Goal: Task Accomplishment & Management: Complete application form

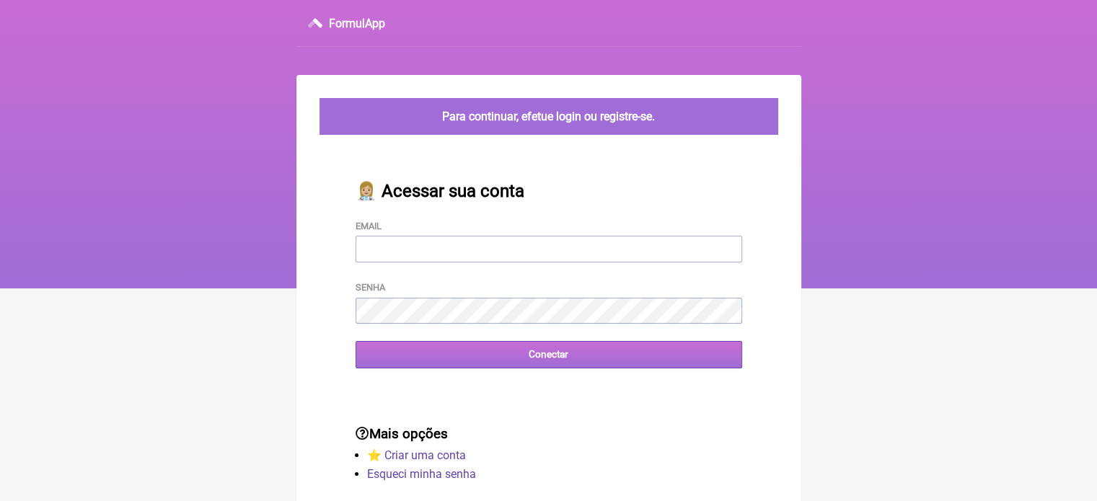
type input "[EMAIL_ADDRESS][DOMAIN_NAME]"
click at [516, 365] on input "Conectar" at bounding box center [549, 354] width 387 height 27
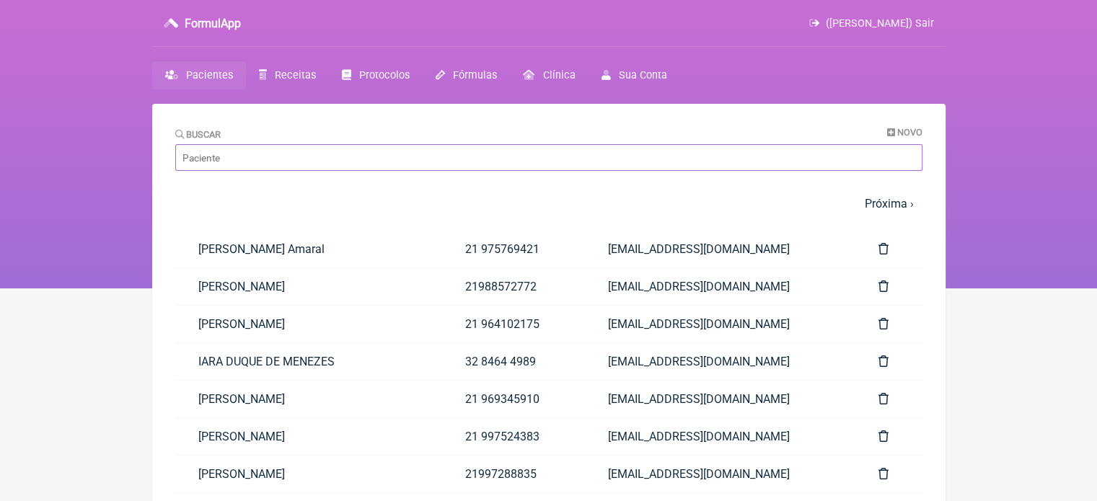
click at [259, 151] on input "Buscar" at bounding box center [548, 157] width 747 height 27
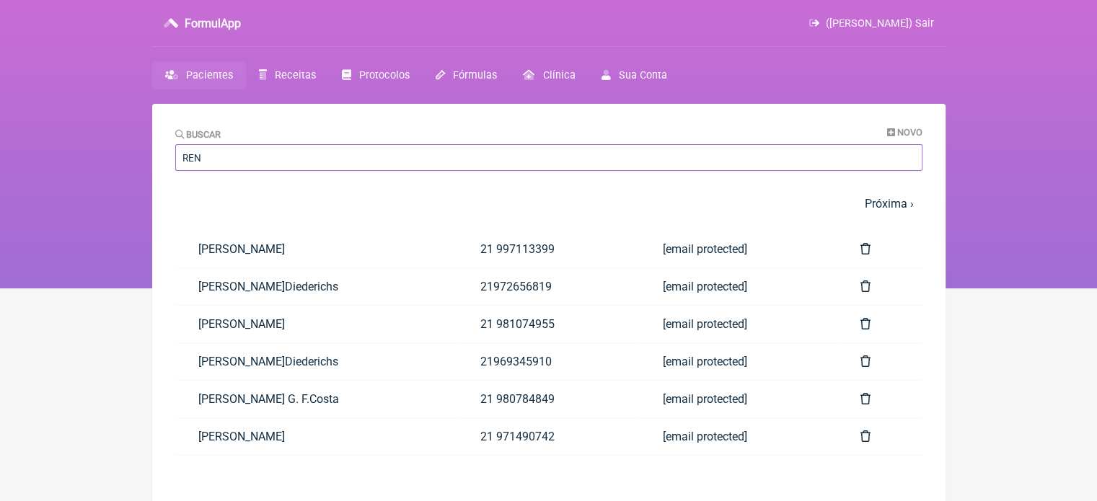
type input "renan almeida"
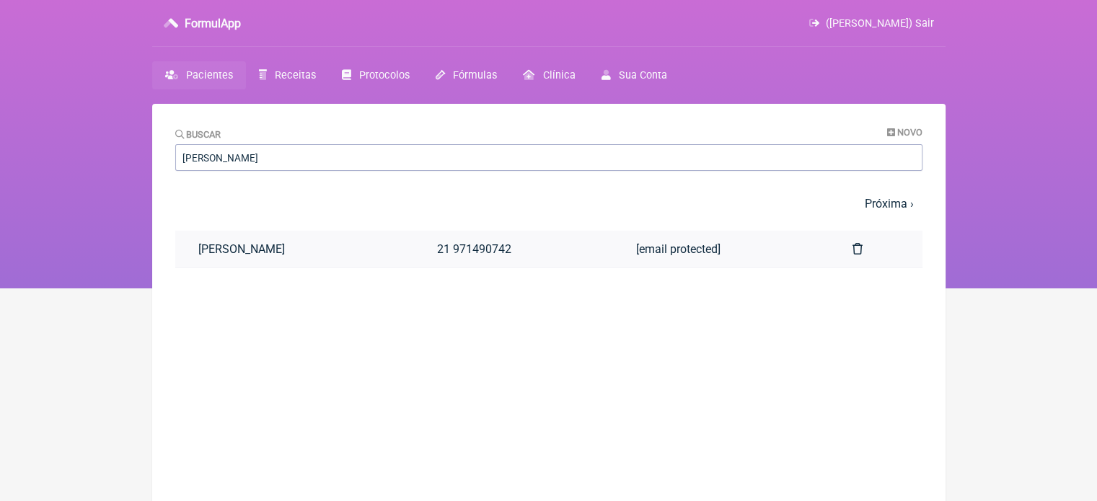
click at [268, 259] on link "[PERSON_NAME]" at bounding box center [294, 249] width 239 height 37
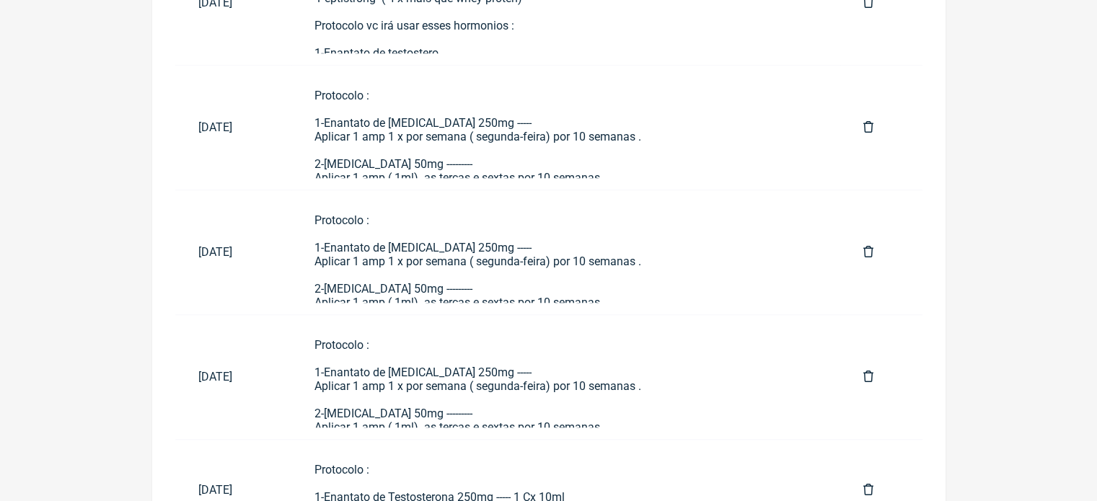
scroll to position [1094, 0]
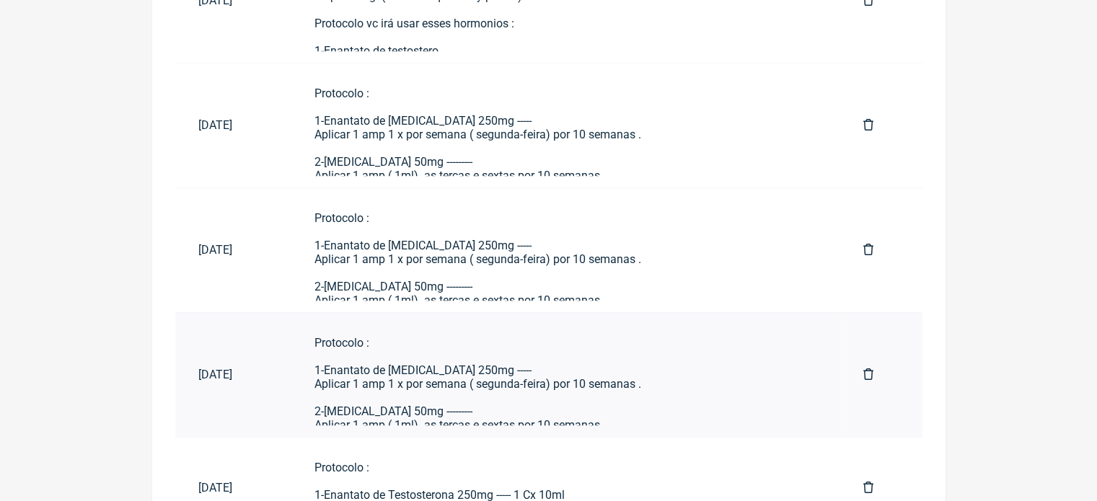
click at [557, 399] on div "Protocolo : 1-Enantato de [MEDICAL_DATA] 250mg ----- Aplicar 1 amp 1 x por sema…" at bounding box center [565, 507] width 503 height 343
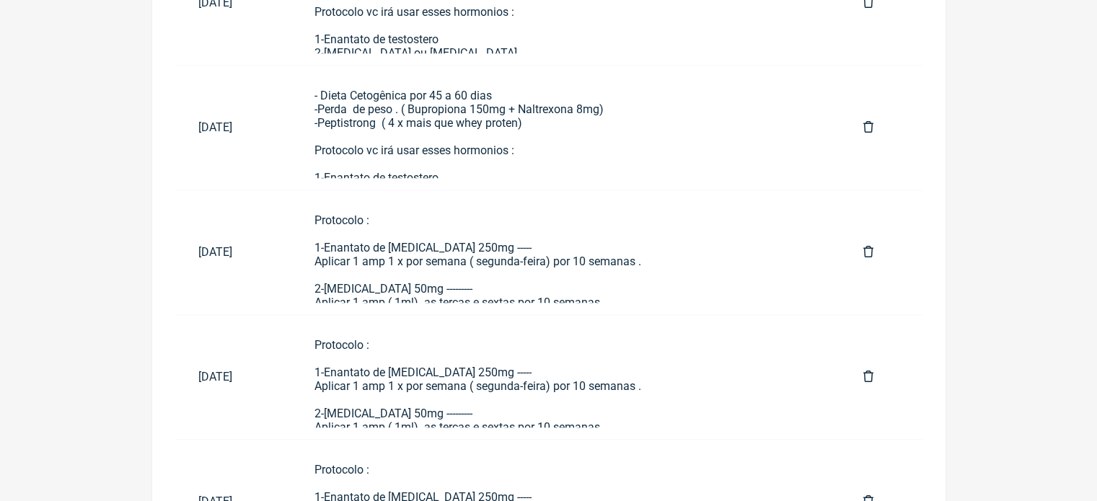
scroll to position [1166, 0]
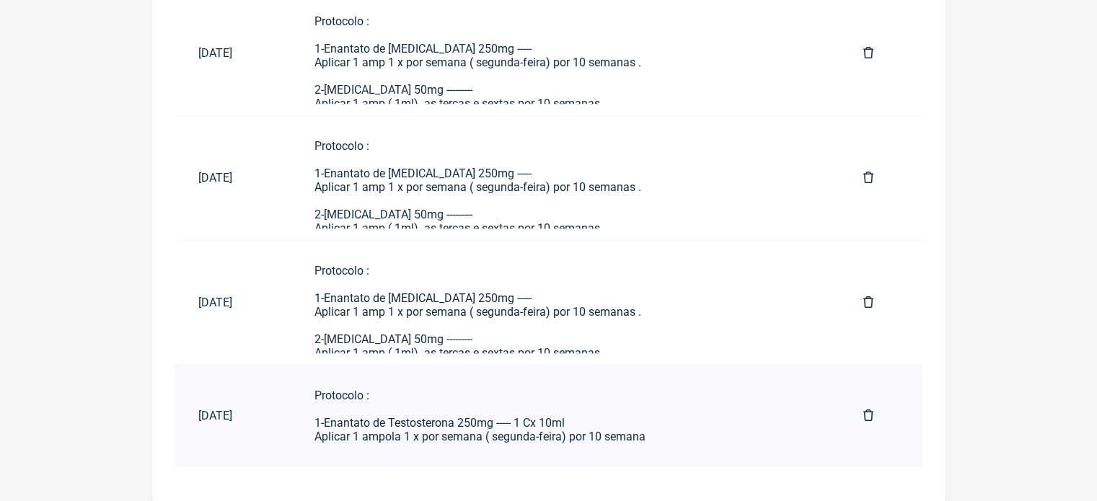
click at [396, 449] on link "Protocolo : 1-Enantato de Testosterona 250mg ----- 1 Cx 10ml Aplicar 1 ampola 1…" at bounding box center [565, 416] width 549 height 78
click at [390, 326] on div "Protocolo : 1-Enantato de [MEDICAL_DATA] 250mg ----- Aplicar 1 amp 1 x por sema…" at bounding box center [565, 435] width 503 height 343
click at [463, 294] on div "Protocolo : 1-Enantato de [MEDICAL_DATA] 250mg ----- Aplicar 1 amp 1 x por sema…" at bounding box center [565, 435] width 503 height 343
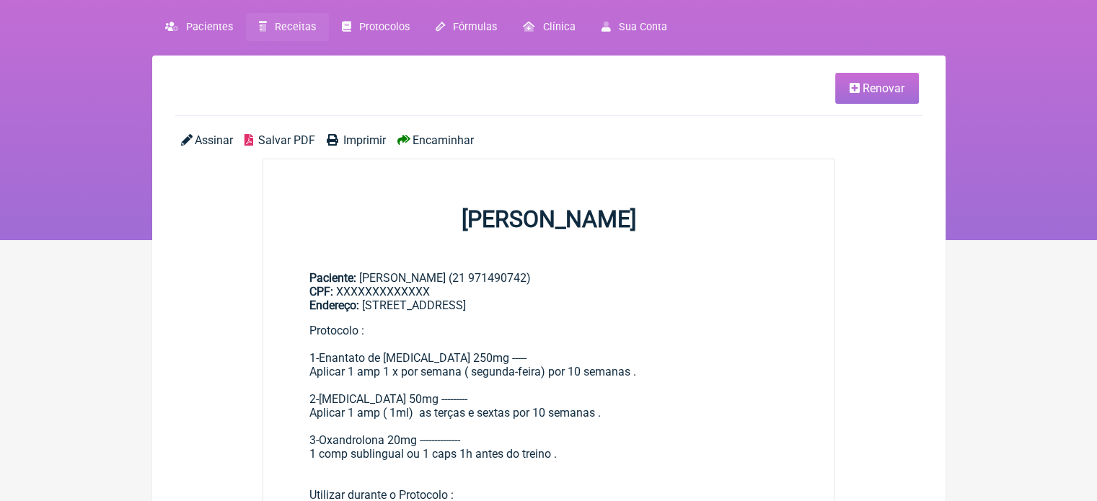
scroll to position [42, 0]
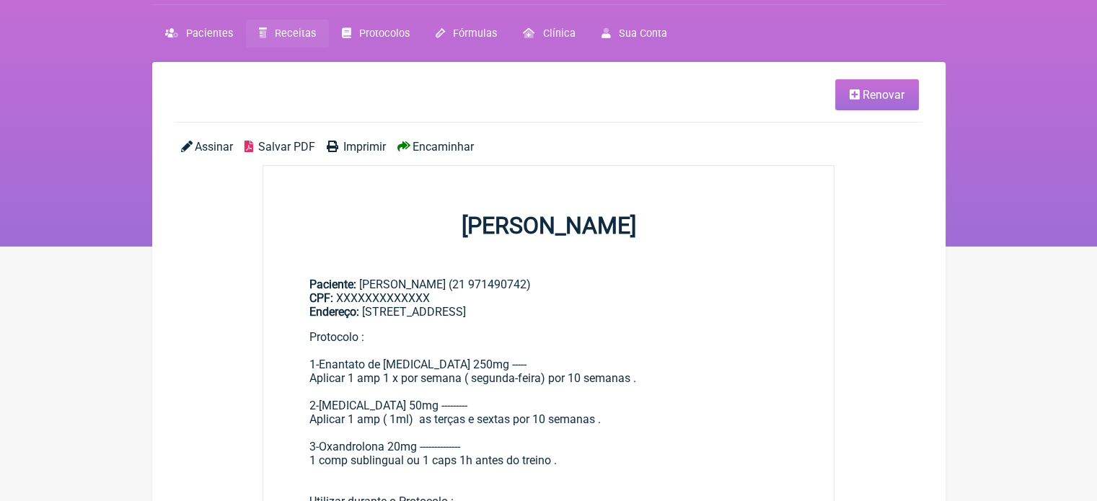
click at [890, 89] on span "Renovar" at bounding box center [884, 95] width 42 height 14
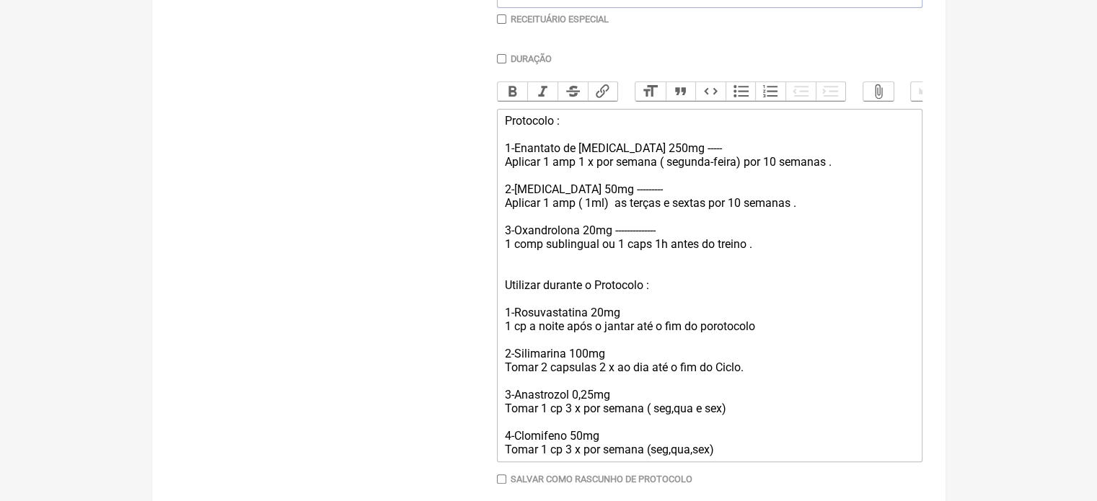
scroll to position [471, 0]
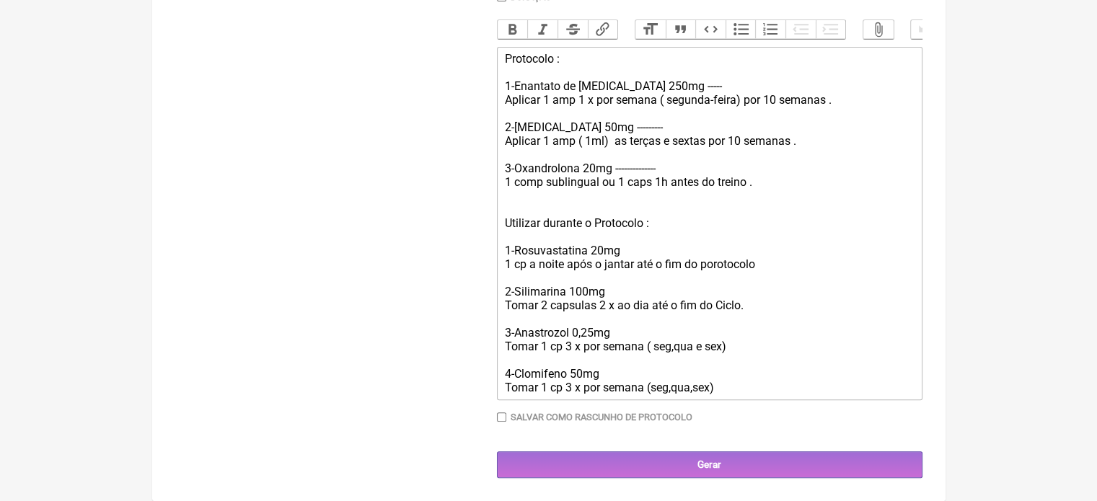
click at [655, 220] on div "Protocolo : 1-Enantato de [MEDICAL_DATA] 250mg ----- Aplicar 1 amp 1 x por sema…" at bounding box center [709, 223] width 410 height 343
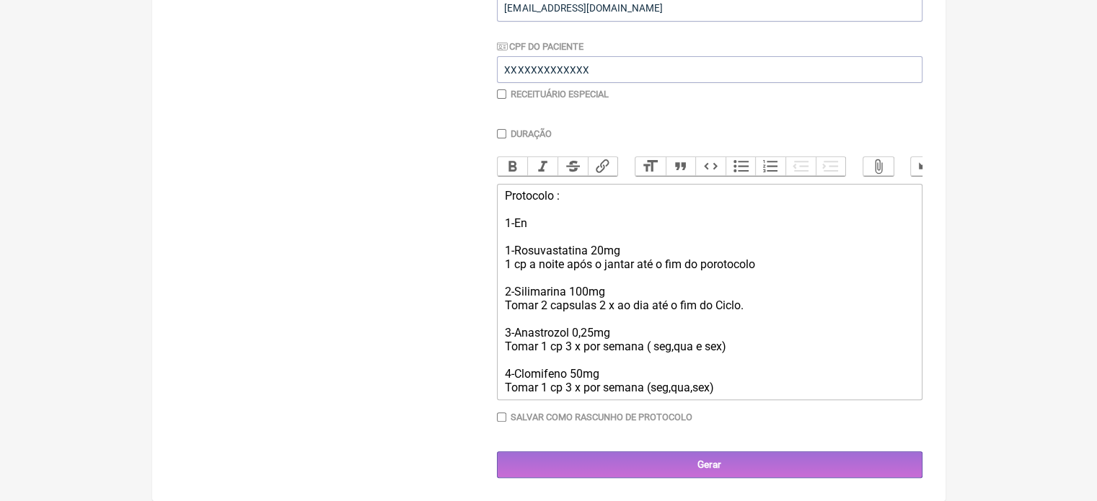
scroll to position [305, 0]
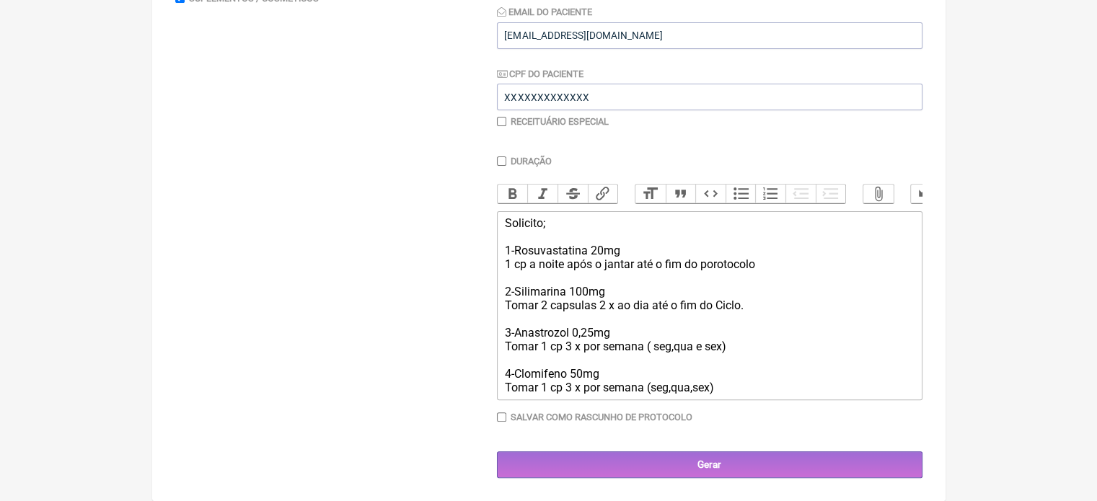
click at [773, 260] on div "Solicito; 1-Rosuvastatina 20mg 1 cp a noite após o jantar até o fim do porotoco…" at bounding box center [709, 305] width 410 height 178
click at [678, 239] on div "Solicito; 1-Rosuvastatina 20mg 1 cp a noite após o jantar até o fim do porotoco…" at bounding box center [709, 305] width 410 height 178
click at [646, 254] on div "Solicito; 1-Rosuvastatina 20mg 1 cp a noite após o jantar até o fim do porotoco…" at bounding box center [709, 305] width 410 height 178
click at [629, 245] on div "Solicito; 1-Rosuvastatina 20mg 9 60 dia 1 cp a noite após o jantar até o fim do…" at bounding box center [709, 305] width 410 height 178
click at [625, 249] on div "Solicito; 1-Rosuvastatina 20mg 60 dia 1 cp a noite após o jantar até o fim do p…" at bounding box center [709, 305] width 410 height 178
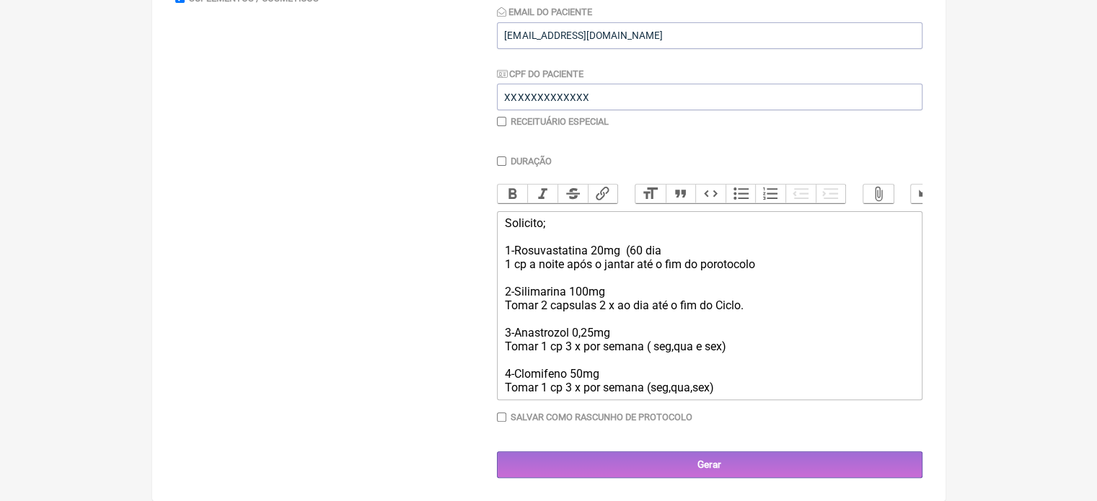
click at [665, 247] on div "Solicito; 1-Rosuvastatina 20mg (60 dia 1 cp a noite após o jantar até o fim do …" at bounding box center [709, 305] width 410 height 178
click at [750, 299] on div "Solicito; 1-Rosuvastatina 20mg (60 dias) 1 cp a noite após o jantar até o fim d…" at bounding box center [709, 305] width 410 height 178
click at [754, 307] on div "Solicito; 1-Rosuvastatina 20mg (60 dias) 1 cp a noite após o jantar até o fim d…" at bounding box center [709, 305] width 410 height 178
click at [633, 295] on div "Solicito; 1-Rosuvastatina 20mg (60 dias) 1 cp a noite após o jantar até o fim d…" at bounding box center [709, 305] width 410 height 178
click at [619, 247] on div "Solicito; 1-Rosuvastatina 20mg (60 dias) 1 cp a noite após o jantar até o fim d…" at bounding box center [709, 305] width 410 height 178
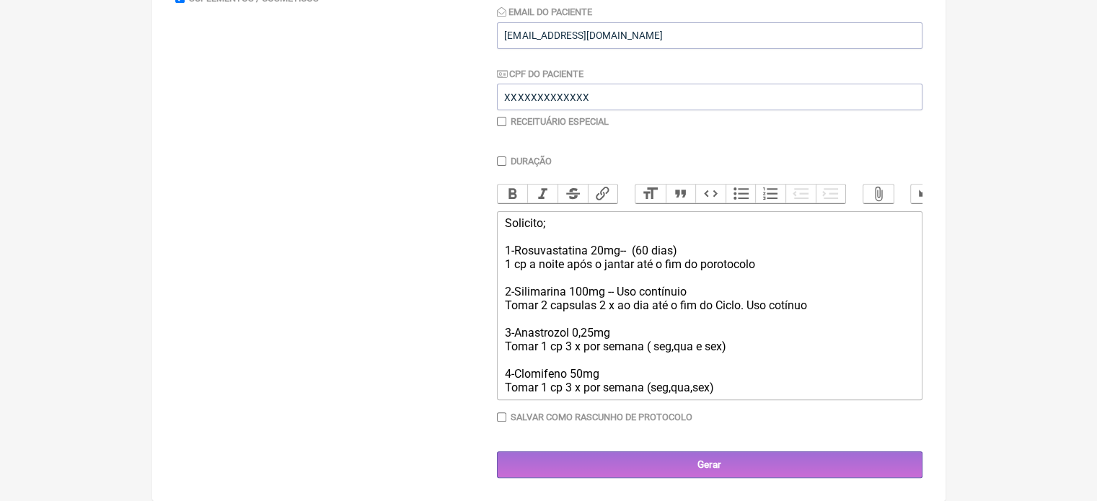
click at [823, 303] on div "Solicito; 1-Rosuvastatina 20mg-- (60 dias) 1 cp a noite após o jantar até o fim…" at bounding box center [709, 305] width 410 height 178
click at [645, 343] on div "Solicito; 1-Rosuvastatina 20mg-- (60 dias) 1 cp a noite após o jantar até o fim…" at bounding box center [709, 305] width 410 height 178
click at [625, 329] on div "Solicito; 1-Rosuvastatina 20mg-- (60 dias) 1 cp a noite após o jantar até o fim…" at bounding box center [709, 305] width 410 height 178
click at [620, 366] on div "Solicito; 1-Rosuvastatina 20mg-- (60 dias) 1 cp a noite após o jantar até o fim…" at bounding box center [709, 305] width 410 height 178
click at [609, 374] on div "Solicito; 1-Rosuvastatina 20mg-- (60 dias) 1 cp a noite após o jantar até o fim…" at bounding box center [709, 305] width 410 height 178
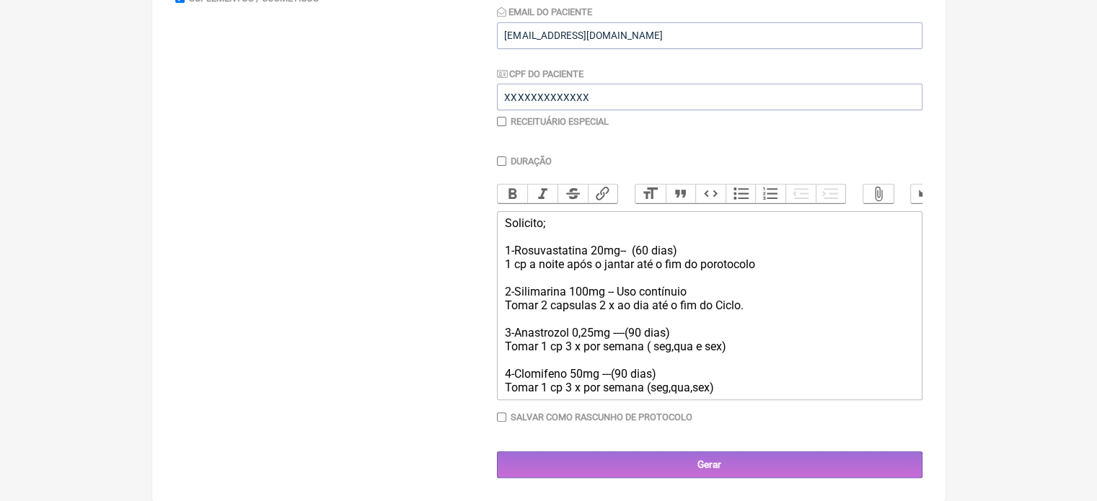
type trix-editor "<div>Solicito;<br><br>1-Rosuvastatina 20mg--&nbsp; (60 dias)<br>1 cp a noite ap…"
click at [503, 157] on input "Duração" at bounding box center [501, 161] width 9 height 9
checkbox input "true"
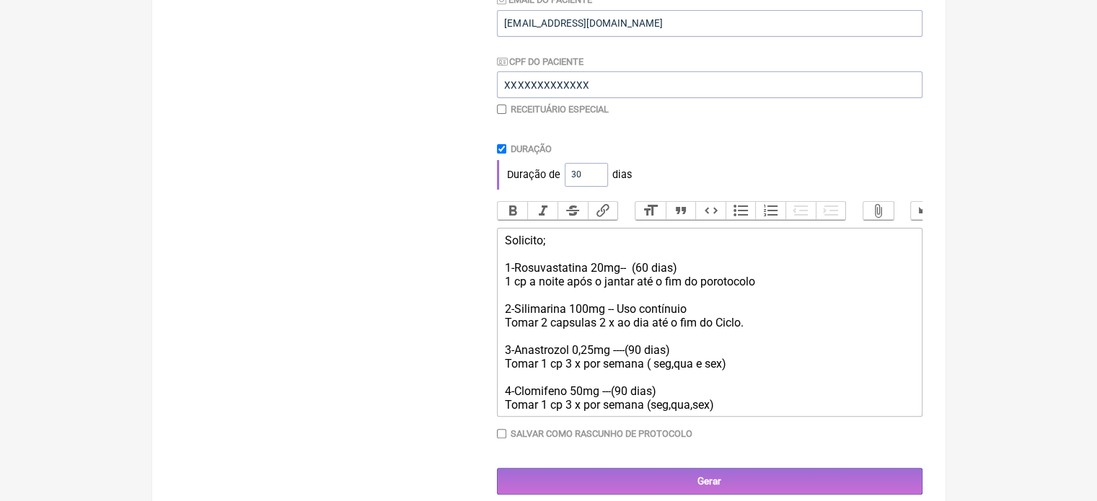
click at [580, 265] on div "Solicito; 1-Rosuvastatina 20mg-- (60 dias) 1 cp a noite após o jantar até o fim…" at bounding box center [709, 323] width 410 height 178
click at [573, 245] on div "Solicito; 1-Rosuvastatina 20mg-- (60 dias) 1 cp a noite após o jantar até o fim…" at bounding box center [709, 323] width 410 height 178
type trix-editor "<div>Solicito:<br><br>1-Rosuvastatina 20mg--&nbsp; (60 dias)<br>1 cp a noite ap…"
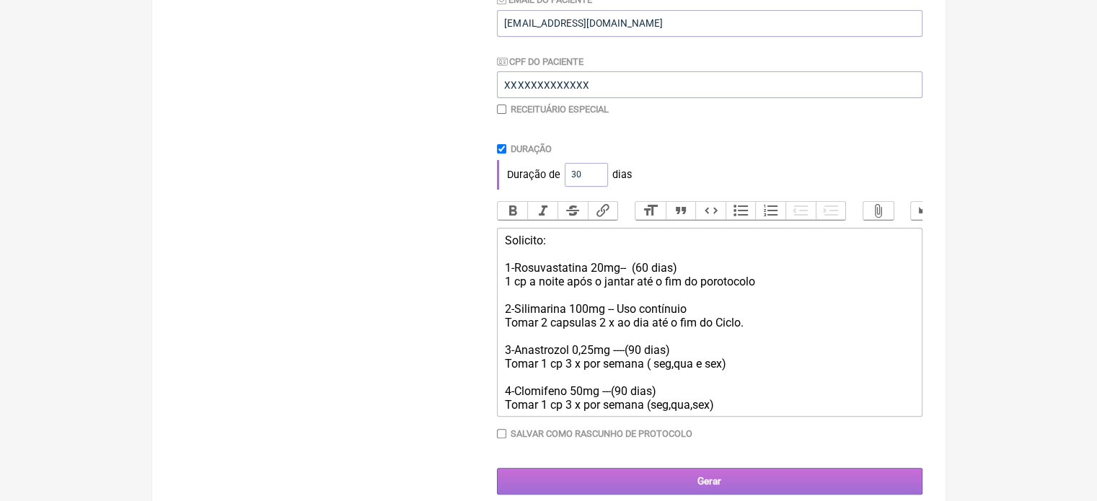
click at [648, 495] on input "Gerar" at bounding box center [710, 481] width 426 height 27
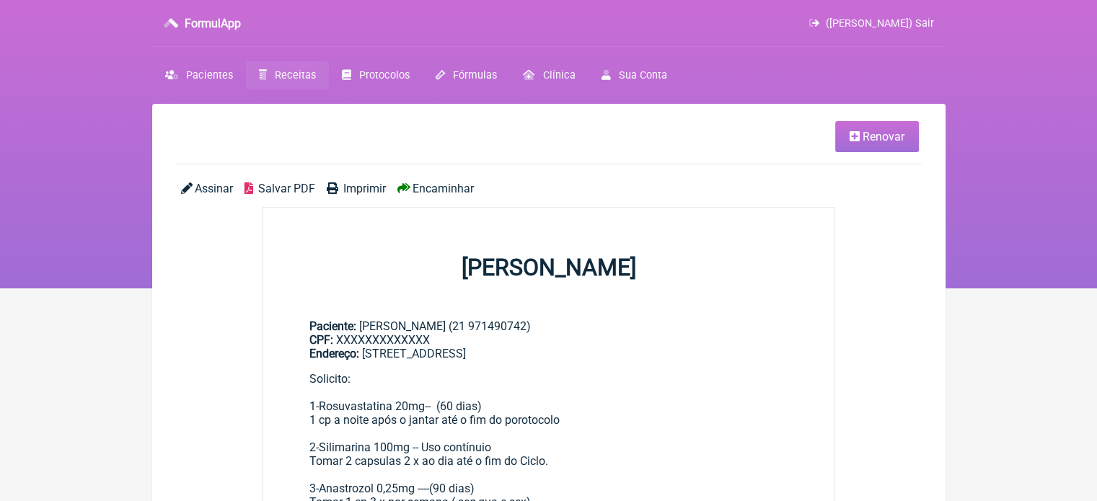
click at [872, 138] on span "Renovar" at bounding box center [884, 137] width 42 height 14
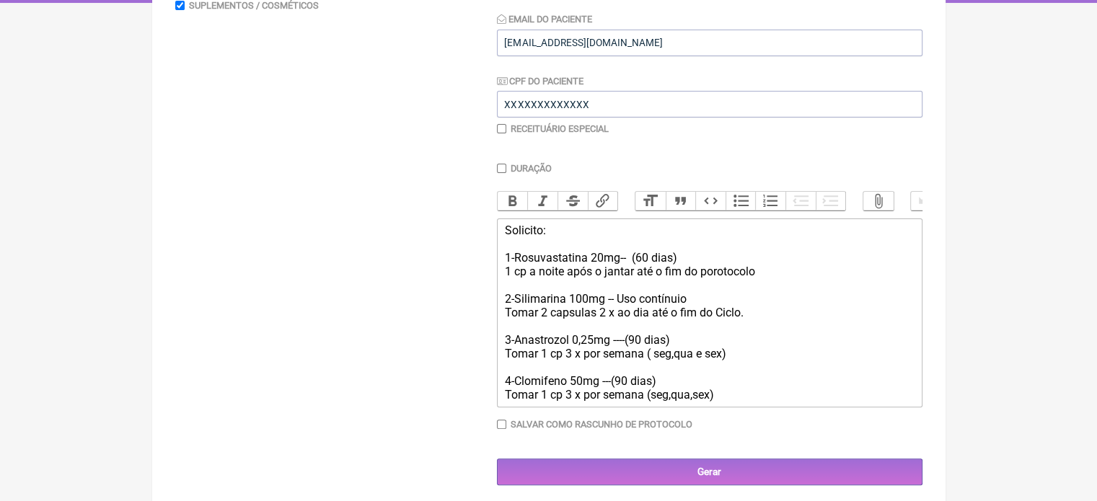
scroll to position [305, 0]
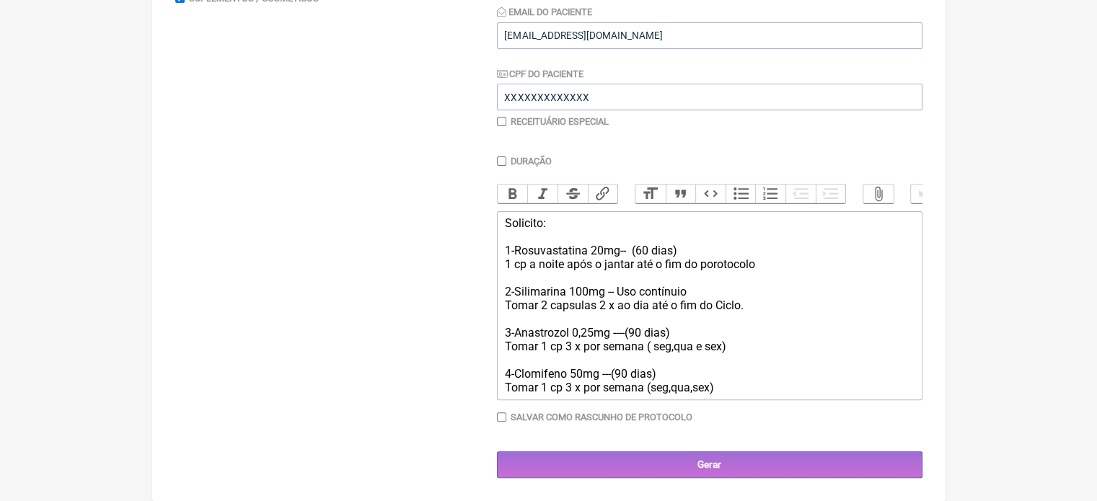
click at [503, 157] on input "Duração" at bounding box center [501, 161] width 9 height 9
checkbox input "true"
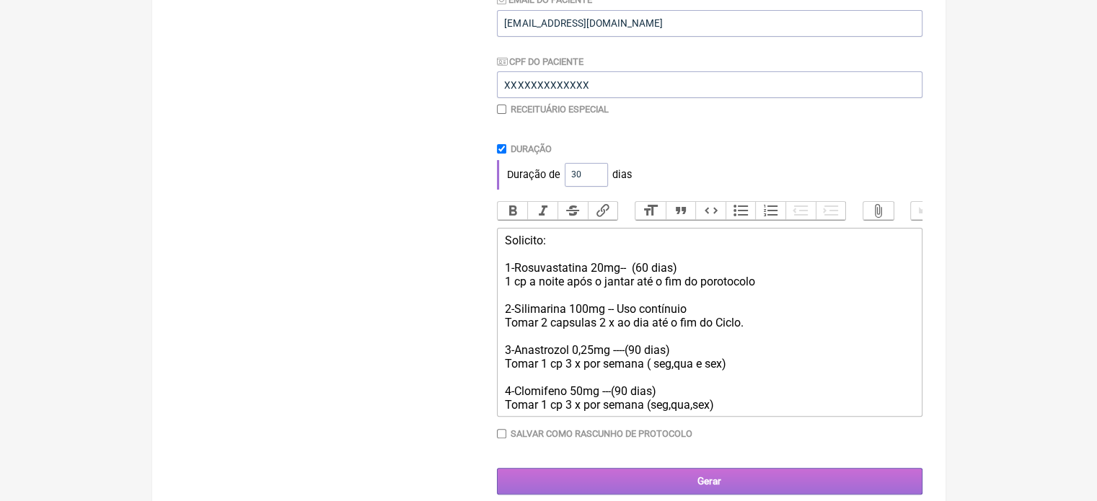
click at [638, 492] on input "Gerar" at bounding box center [710, 481] width 426 height 27
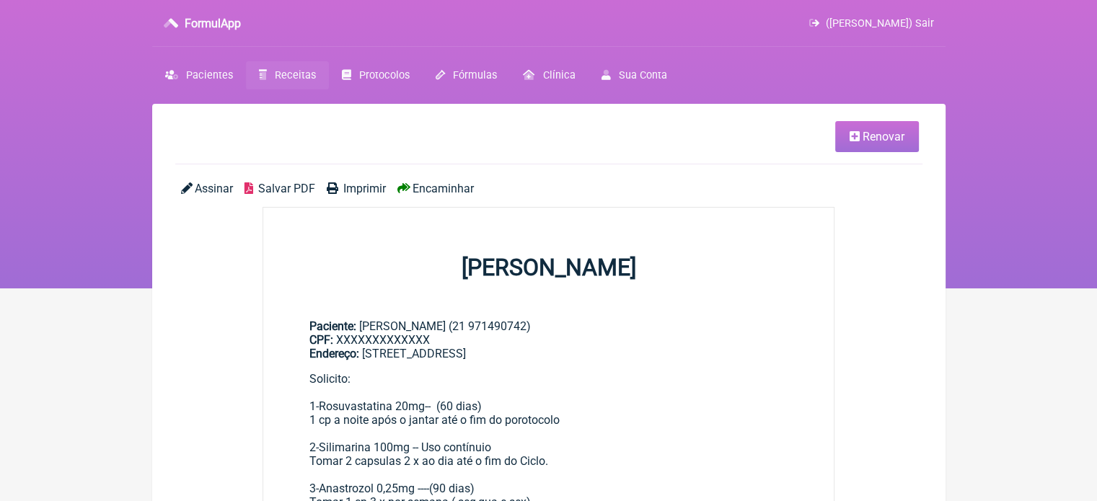
click at [351, 184] on span "Imprimir" at bounding box center [364, 189] width 43 height 14
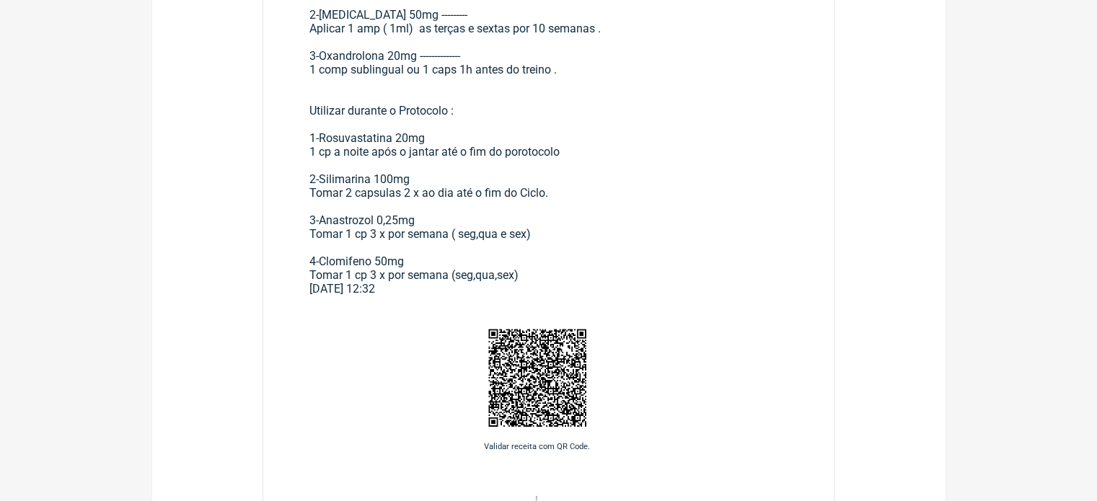
scroll to position [434, 0]
click at [441, 289] on div "[DATE] 12:32" at bounding box center [548, 288] width 479 height 14
click at [423, 293] on div "[DATE] 12:32" at bounding box center [548, 288] width 479 height 14
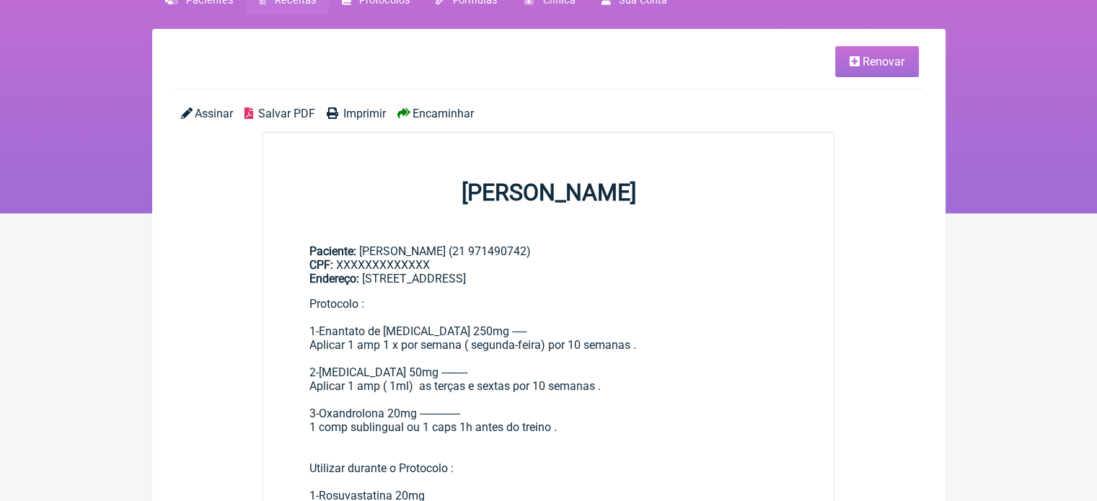
scroll to position [0, 0]
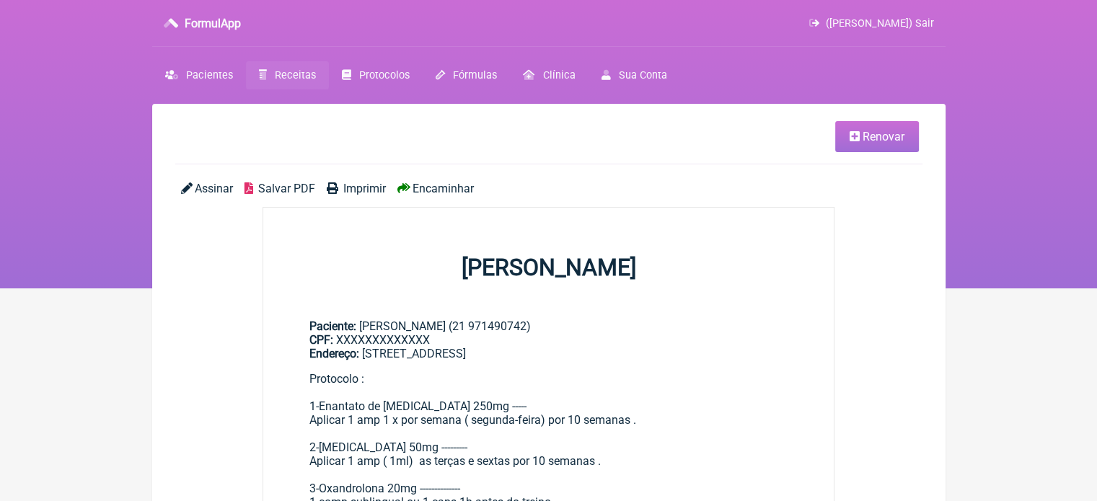
click at [866, 144] on span "Renovar" at bounding box center [884, 137] width 42 height 14
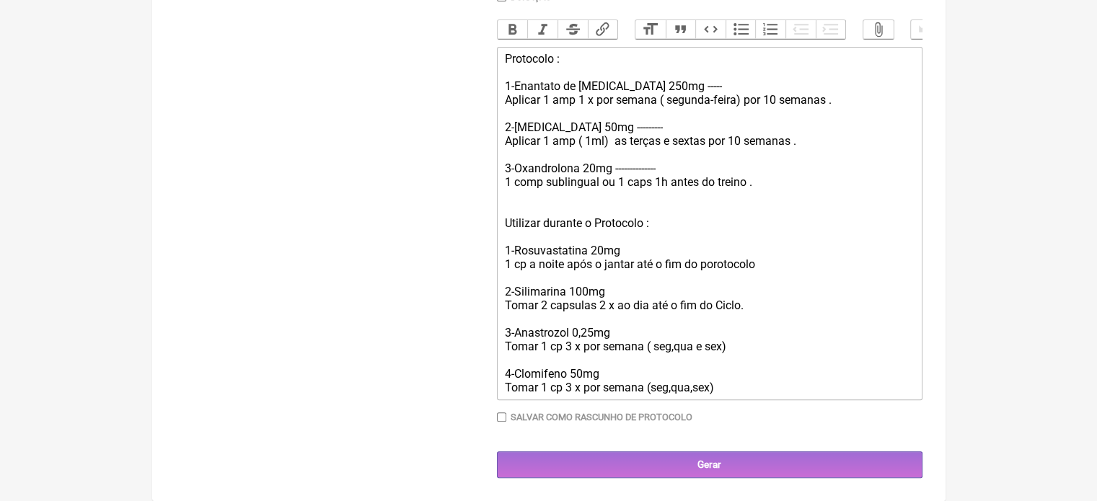
scroll to position [471, 0]
click at [721, 389] on div "Protocolo : 1-Enantato de [MEDICAL_DATA] 250mg ----- Aplicar 1 amp 1 x por sema…" at bounding box center [709, 223] width 410 height 343
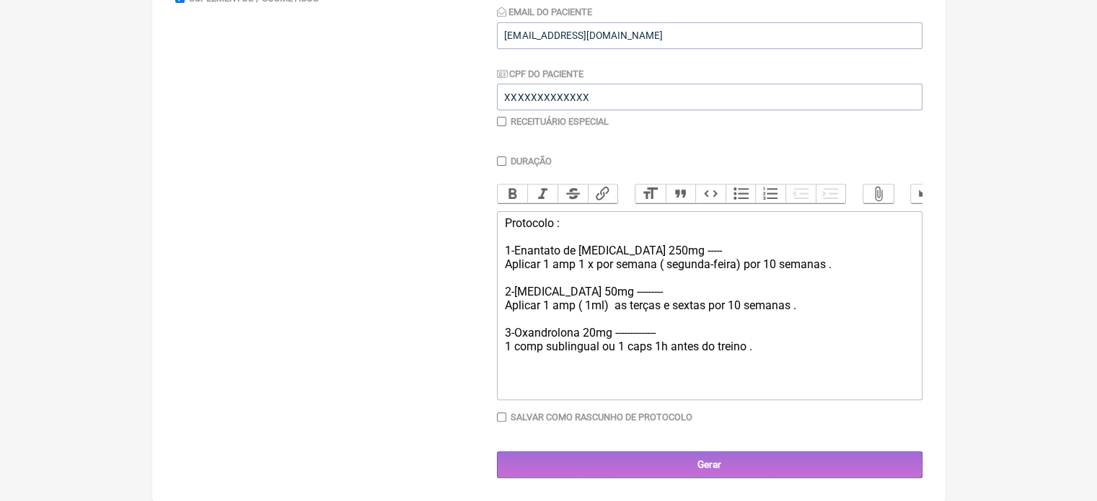
scroll to position [291, 0]
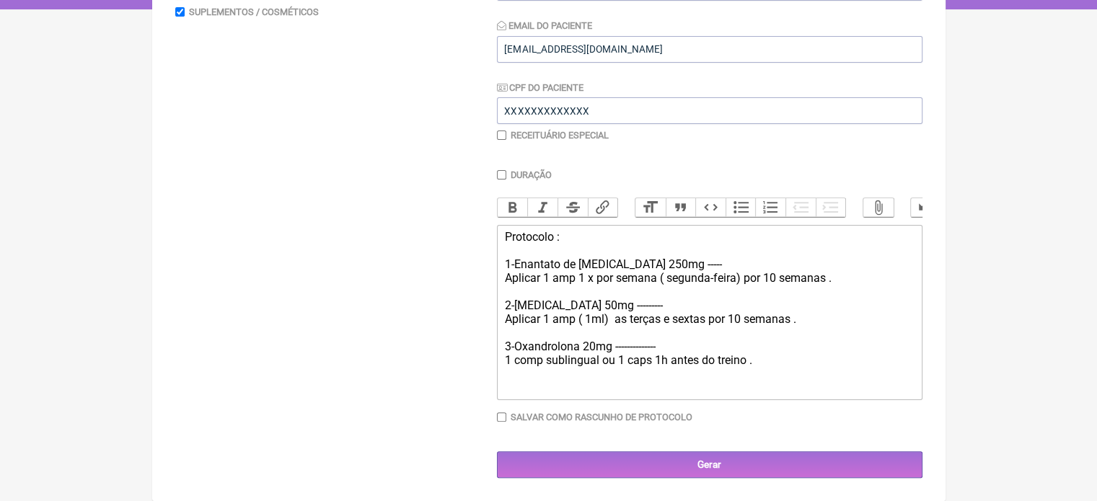
click at [811, 317] on div "Protocolo : 1-Enantato de Testosterona 250mg ----- Aplicar 1 amp 1 x por semana…" at bounding box center [709, 312] width 410 height 164
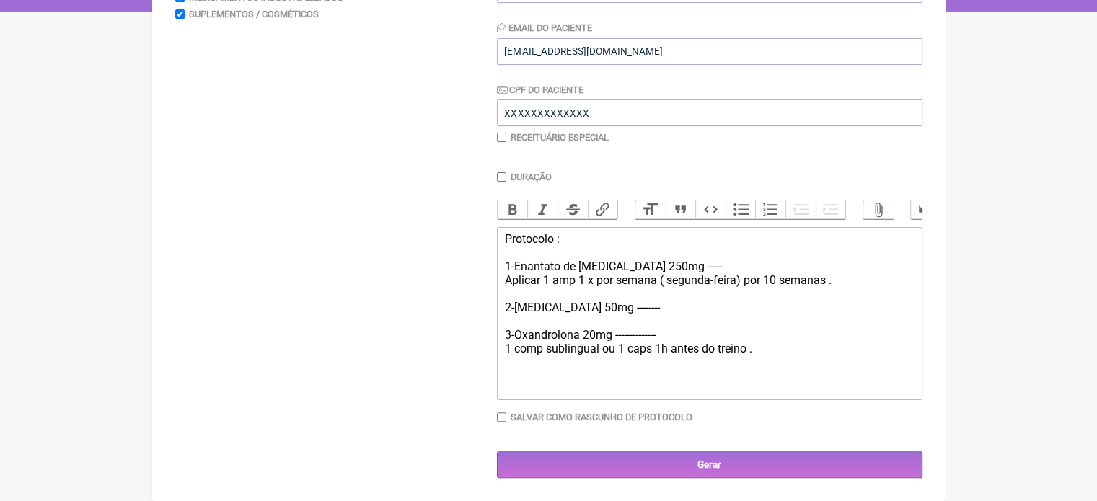
scroll to position [288, 0]
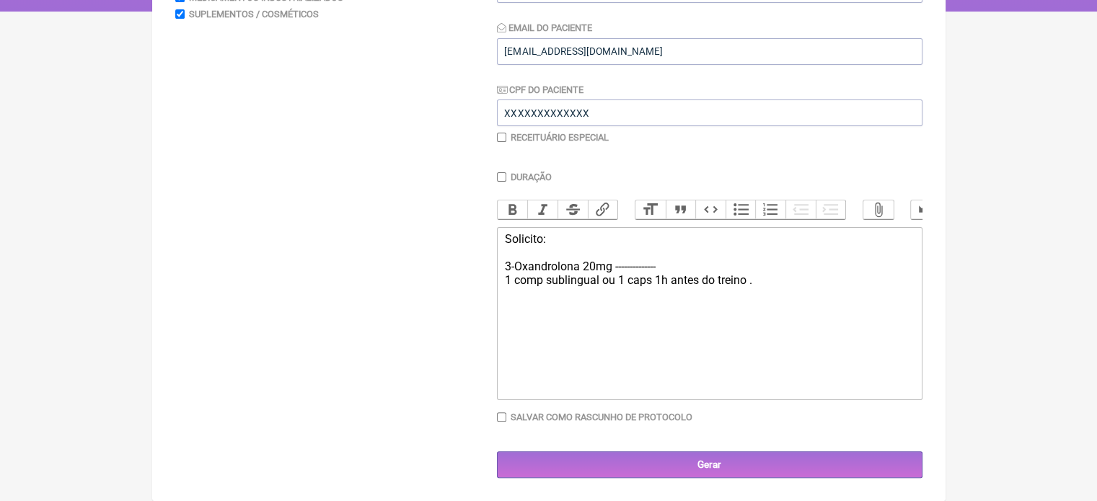
click at [513, 264] on div "Solicito: 3-Oxandrolona 20mg -------------- 1 comp sublingual ou 1 caps 1h ante…" at bounding box center [709, 273] width 410 height 82
click at [690, 267] on div "Solicito: 12-Oxandrolona 20mg -------------- 1 comp sublingual ou 1 caps 1h ant…" at bounding box center [709, 273] width 410 height 82
type trix-editor "<div>Solicito:<br><br>12-Oxandrolona 20mg --------------( 120cápsulas/ 60 dias)…"
click at [506, 132] on div "Receituário Especial" at bounding box center [710, 137] width 426 height 11
click at [497, 133] on input "checkbox" at bounding box center [501, 137] width 9 height 9
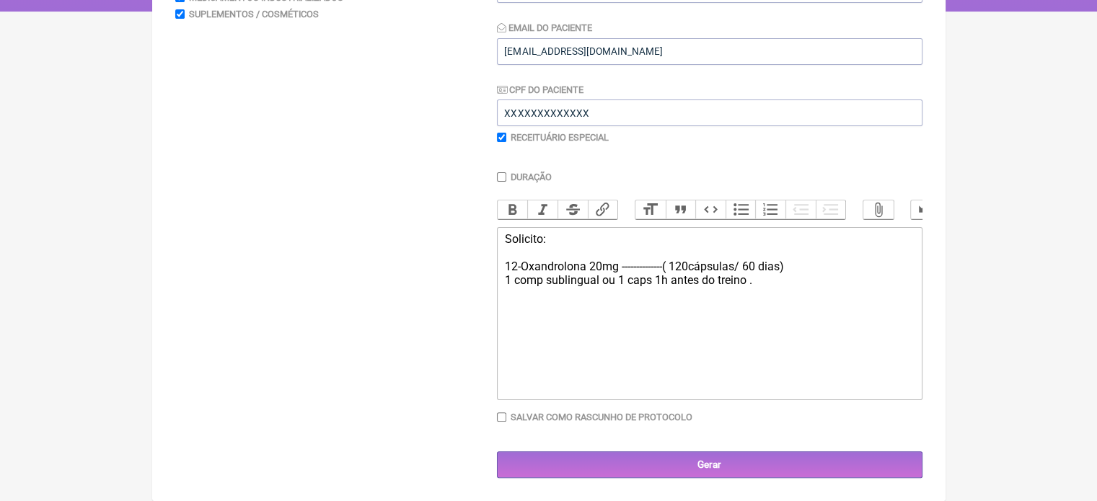
checkbox input "true"
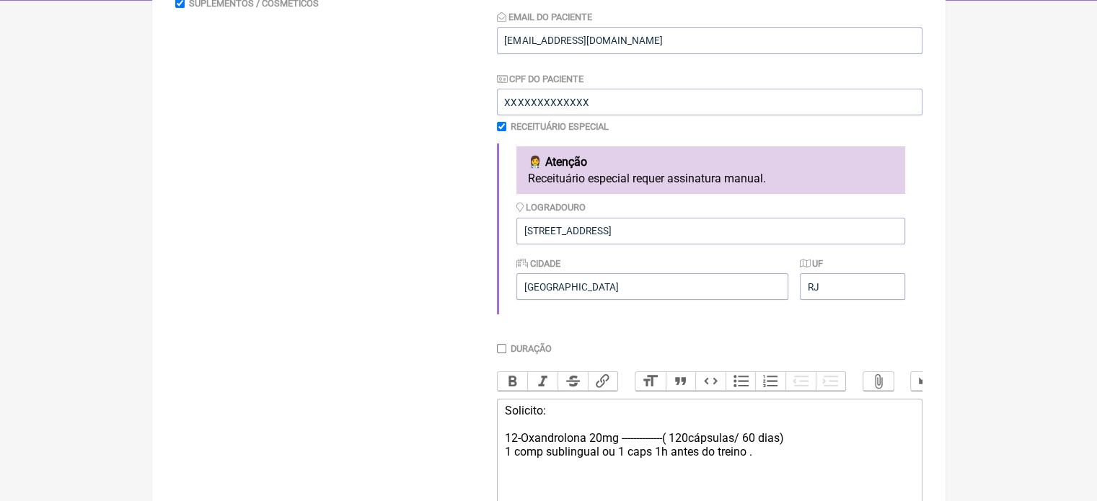
click at [499, 351] on input "Duração" at bounding box center [501, 348] width 9 height 9
checkbox input "true"
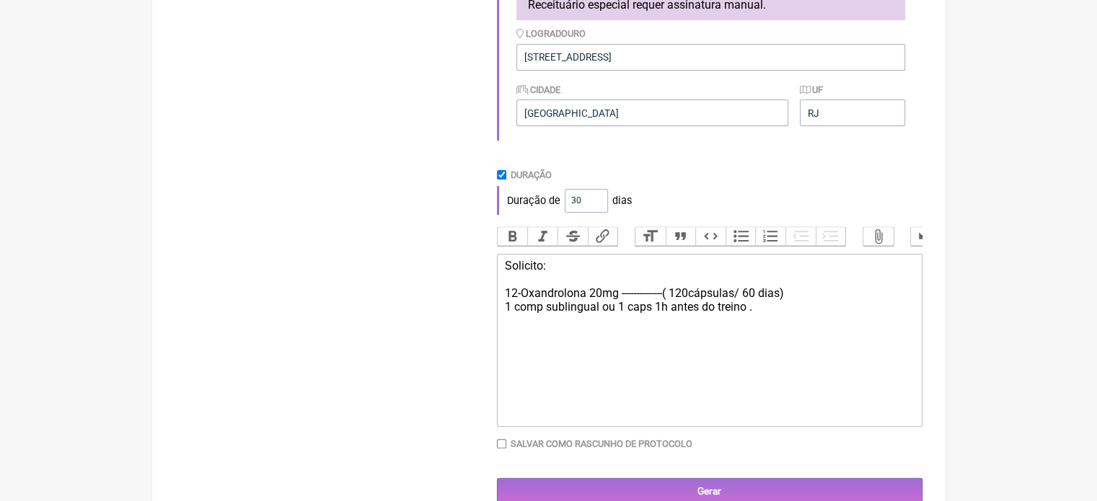
scroll to position [502, 0]
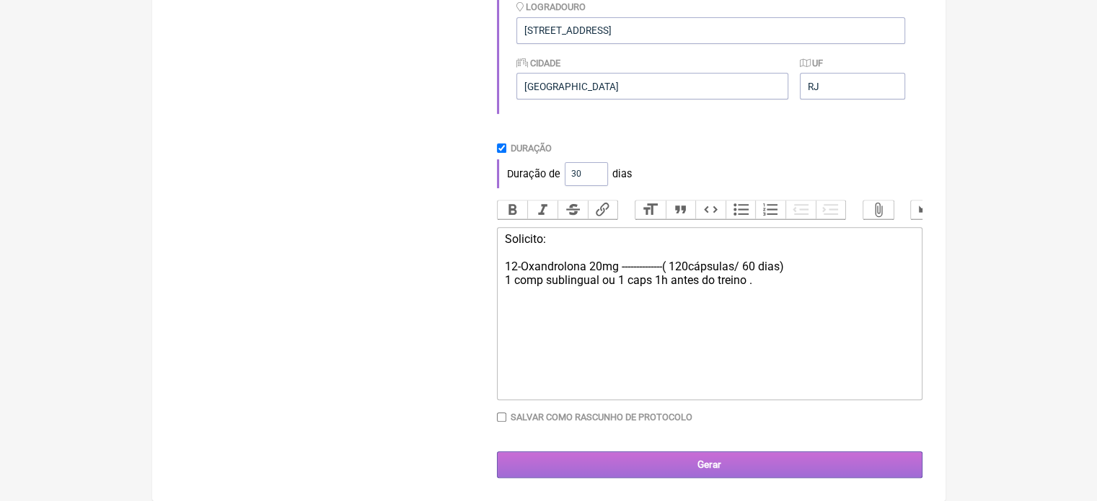
click at [697, 467] on input "Gerar" at bounding box center [710, 465] width 426 height 27
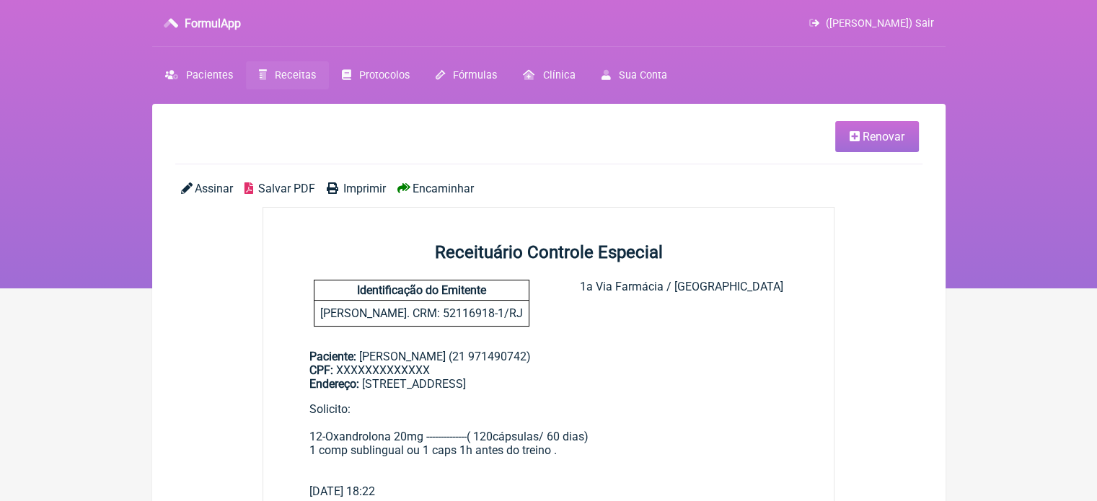
click at [371, 188] on span "Imprimir" at bounding box center [364, 189] width 43 height 14
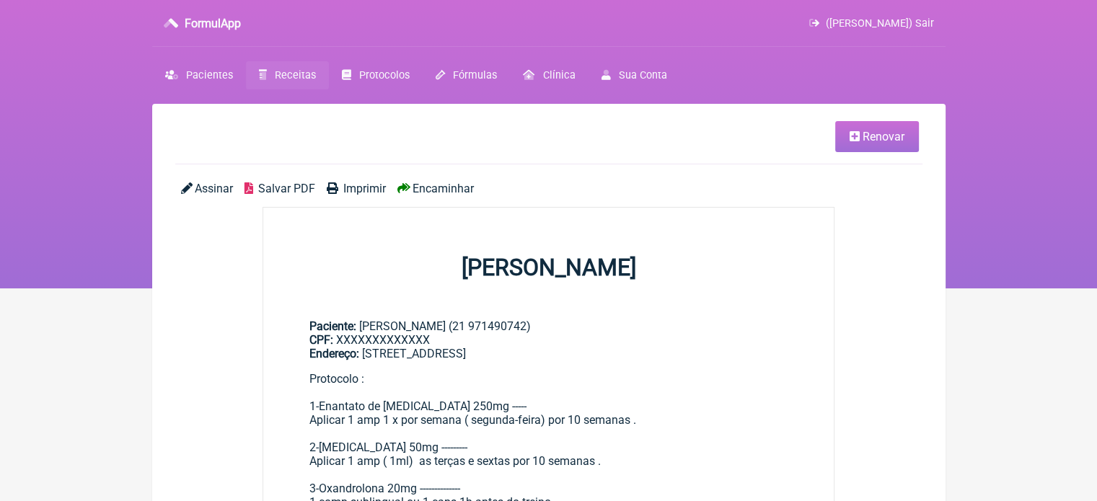
click at [890, 132] on span "Renovar" at bounding box center [884, 137] width 42 height 14
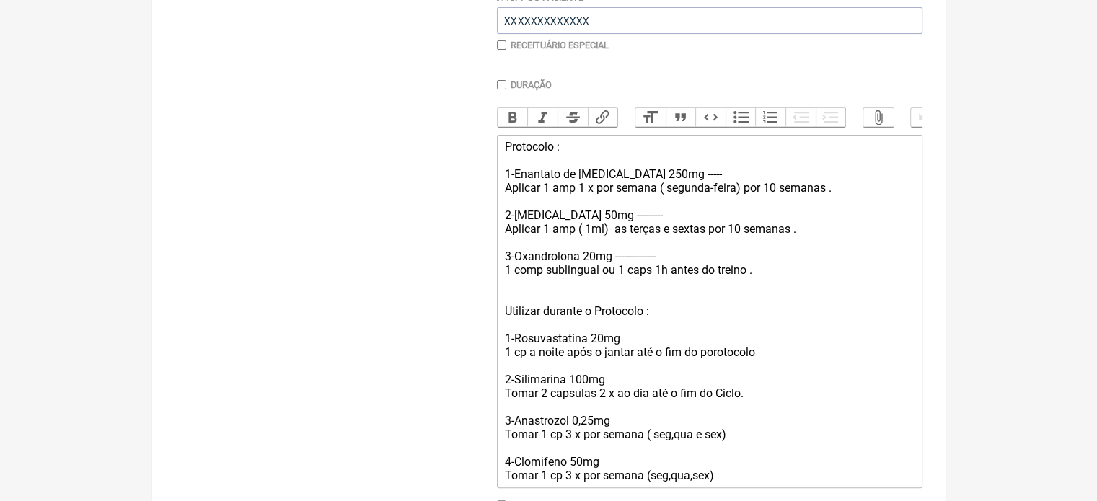
scroll to position [471, 0]
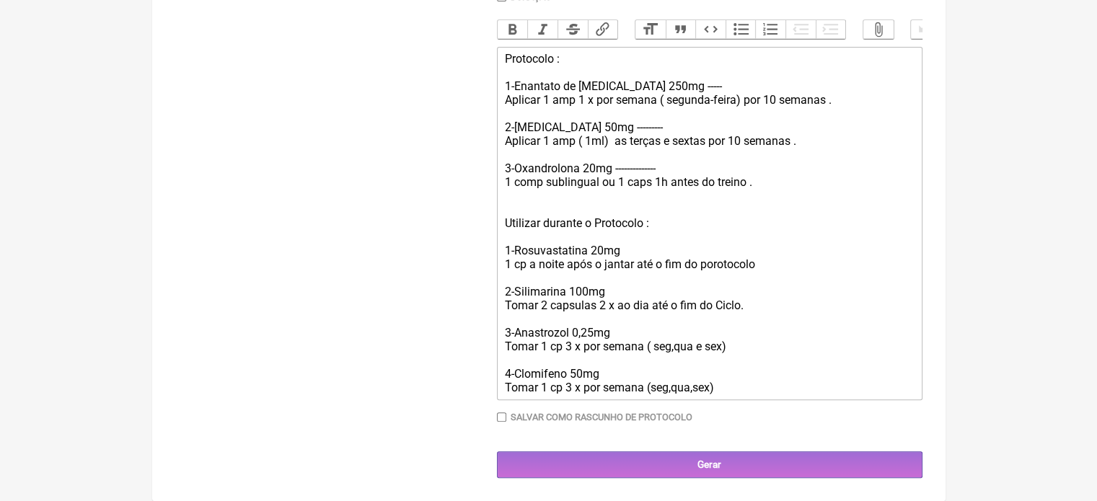
click at [777, 386] on div "Protocolo : 1-Enantato de [MEDICAL_DATA] 250mg ----- Aplicar 1 amp 1 x por sema…" at bounding box center [709, 223] width 410 height 343
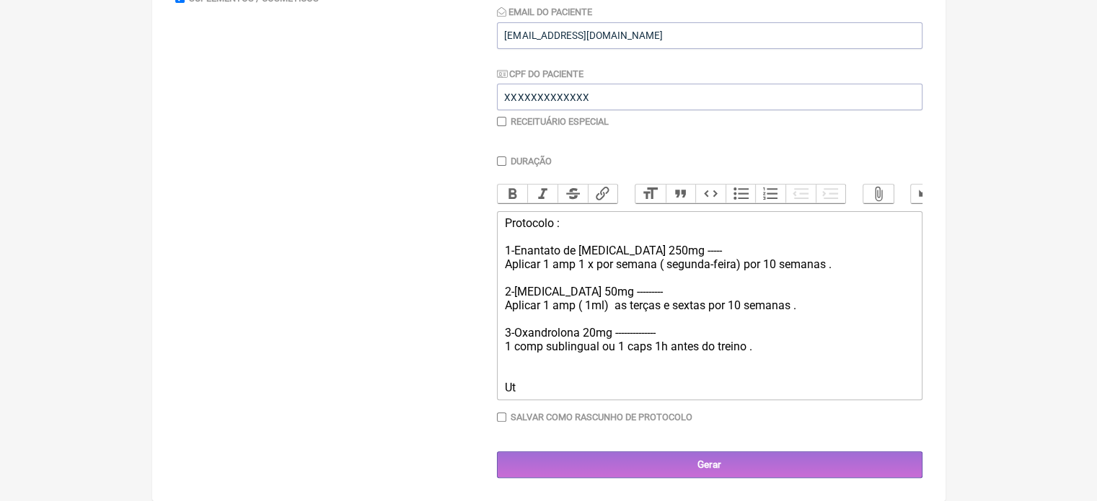
scroll to position [288, 0]
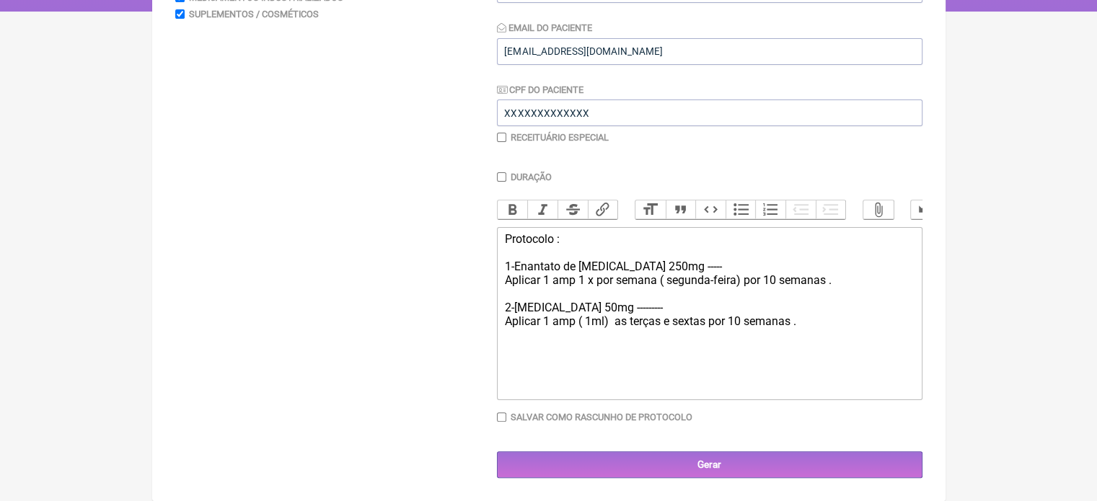
click at [511, 312] on div "Protocolo : 1-Enantato de [MEDICAL_DATA] 250mg ----- Aplicar 1 amp 1 x por sema…" at bounding box center [709, 287] width 410 height 110
click at [840, 286] on div "Protocolo : 1-Enantato de [MEDICAL_DATA] 250mg ----- Aplicar 1 amp 1 x por sema…" at bounding box center [709, 287] width 410 height 110
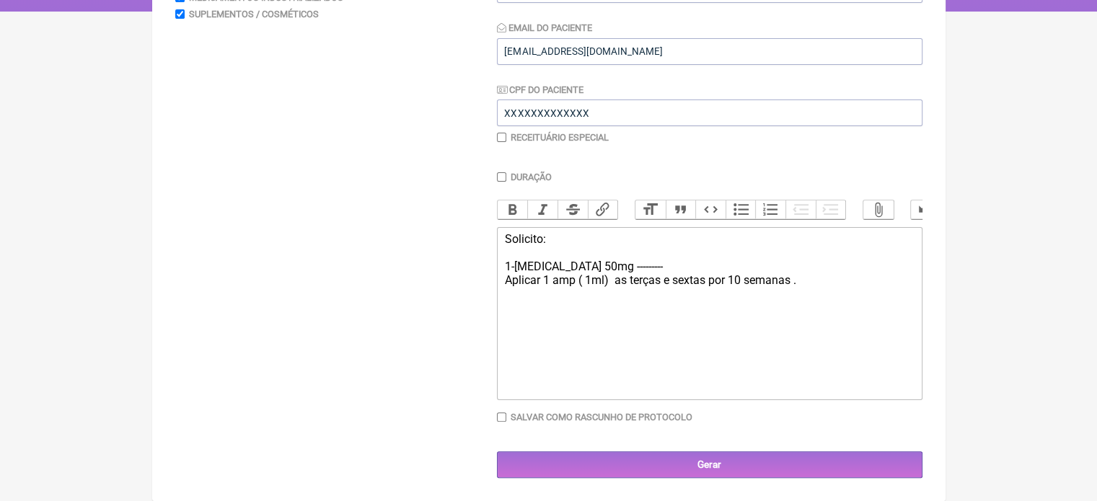
click at [679, 260] on div "Solicito: 1-[MEDICAL_DATA] 50mg --------- Aplicar 1 amp ( 1ml) as terças e sext…" at bounding box center [709, 266] width 410 height 69
type trix-editor "<div>Solicito:<br><br>1-[MEDICAL_DATA] 50mg --------- 1 Frasco de 30 ml<br>Apli…"
click at [499, 133] on input "checkbox" at bounding box center [501, 137] width 9 height 9
checkbox input "true"
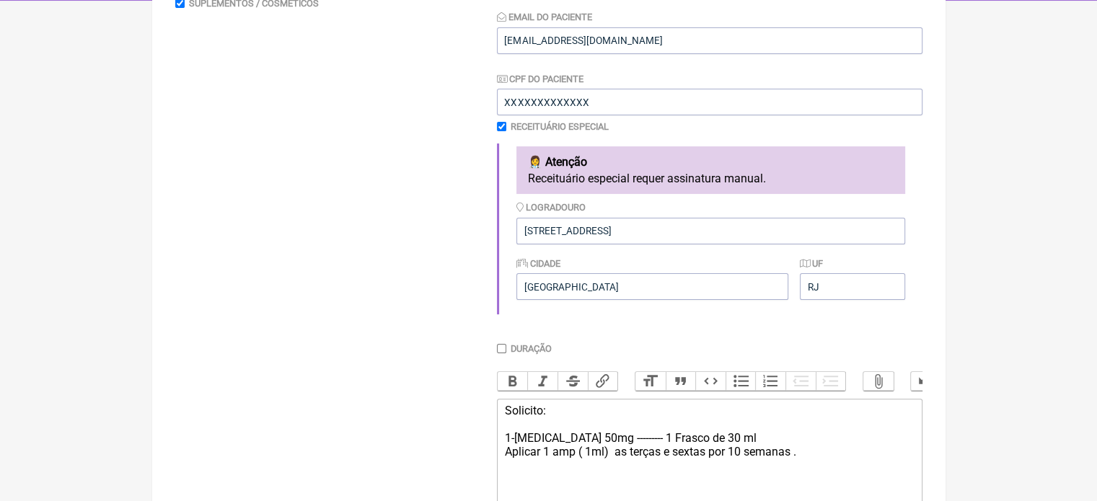
click at [501, 350] on input "Duração" at bounding box center [501, 348] width 9 height 9
checkbox input "true"
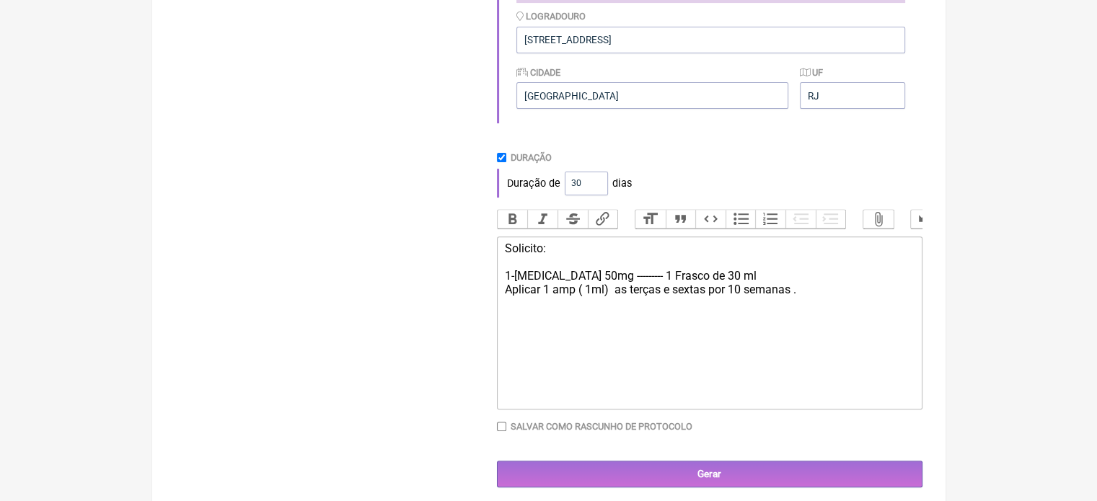
scroll to position [502, 0]
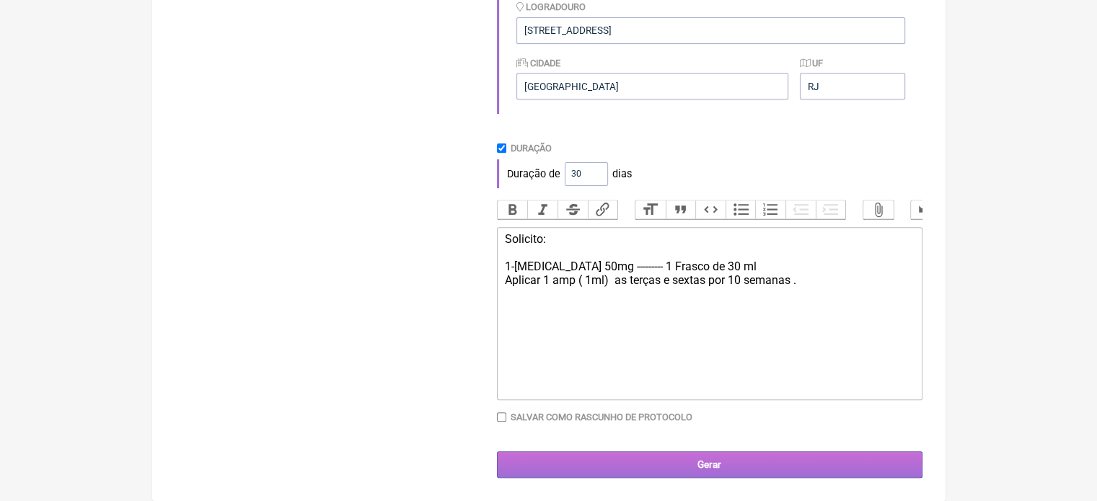
click at [777, 470] on input "Gerar" at bounding box center [710, 465] width 426 height 27
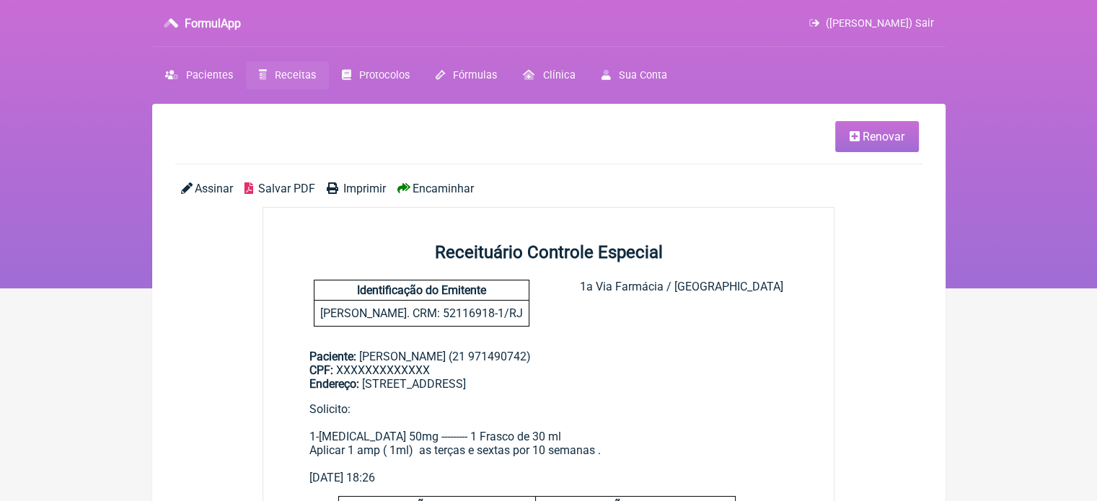
click at [358, 190] on span "Imprimir" at bounding box center [364, 189] width 43 height 14
